Goal: Transaction & Acquisition: Purchase product/service

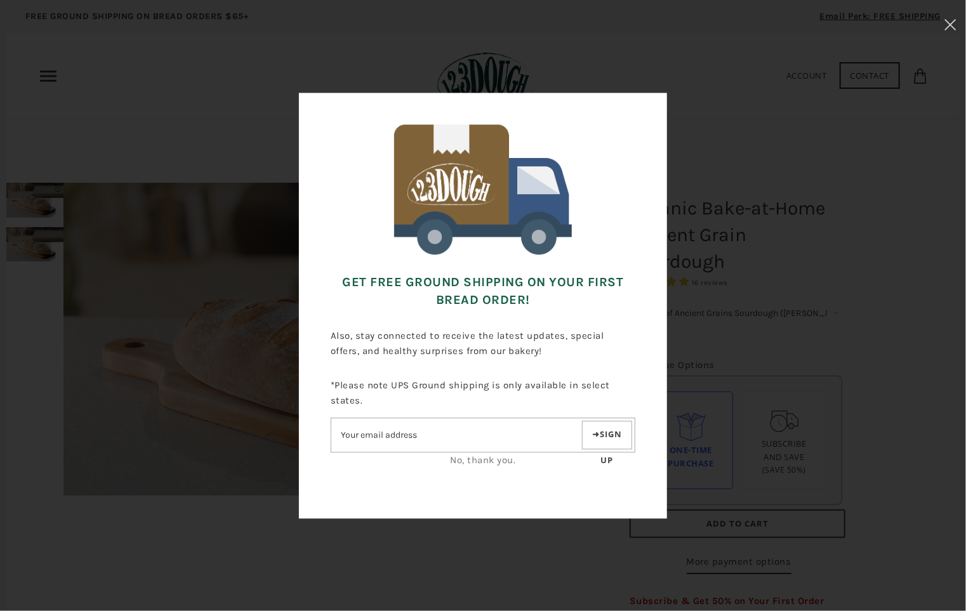
click at [493, 460] on link "No, thank you." at bounding box center [483, 460] width 65 height 11
click at [477, 462] on link "No, thank you." at bounding box center [483, 460] width 65 height 11
click at [475, 535] on div "Get FREE Ground Shipping on Your First Bread Order! Also, stay connected to rec…" at bounding box center [482, 305] width 839 height 484
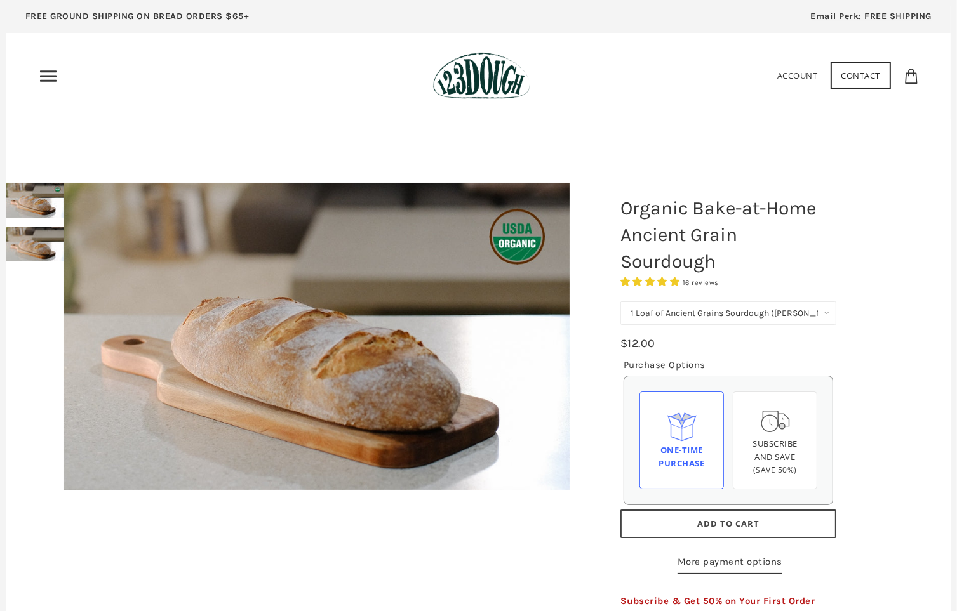
click at [739, 315] on select "1 Loaf of Ancient Grains Sourdough ([PERSON_NAME] Choice) Get 6 Loaves Every Mo…" at bounding box center [728, 313] width 216 height 23
select select "Get 6 Loaves Every Month (Free Shipping)"
click at [620, 302] on select "1 Loaf of Ancient Grains Sourdough ([PERSON_NAME] Choice) Get 6 Loaves Every Mo…" at bounding box center [728, 313] width 216 height 23
click at [673, 444] on div "One-time Purchase" at bounding box center [681, 457] width 63 height 27
click at [0, 0] on input "One-time Purchase" at bounding box center [0, 0] width 0 height 0
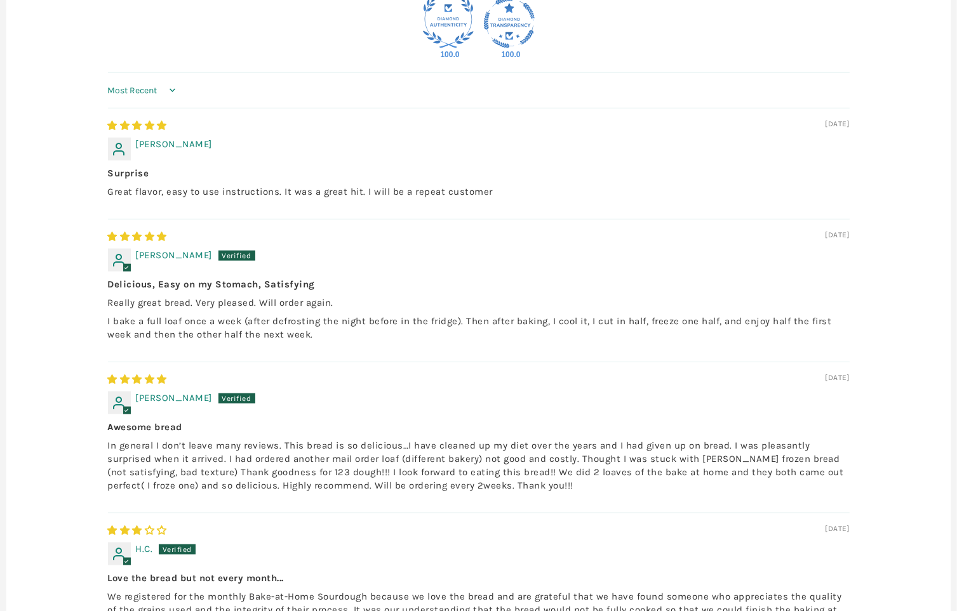
scroll to position [1460, 0]
